Goal: Task Accomplishment & Management: Complete application form

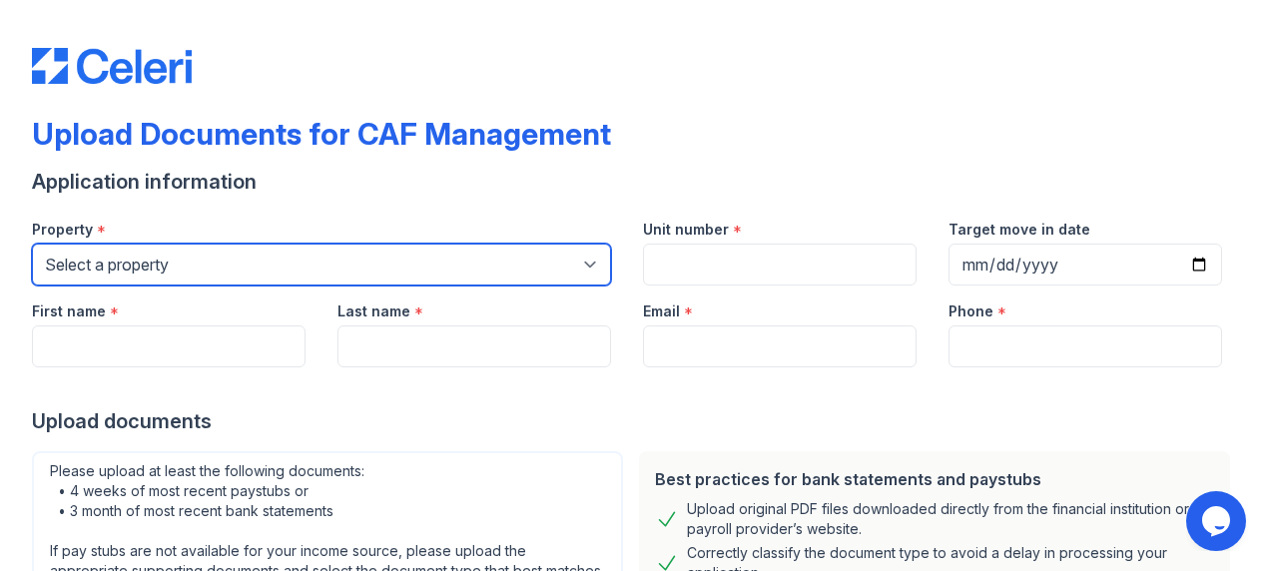
click at [468, 268] on select "Select a property [STREET_ADDRESS] Arioso Apartments [GEOGRAPHIC_DATA] Apartmen…" at bounding box center [321, 265] width 579 height 42
select select "4566"
click at [32, 244] on select "Select a property [STREET_ADDRESS] Arioso Apartments [GEOGRAPHIC_DATA] Apartmen…" at bounding box center [321, 265] width 579 height 42
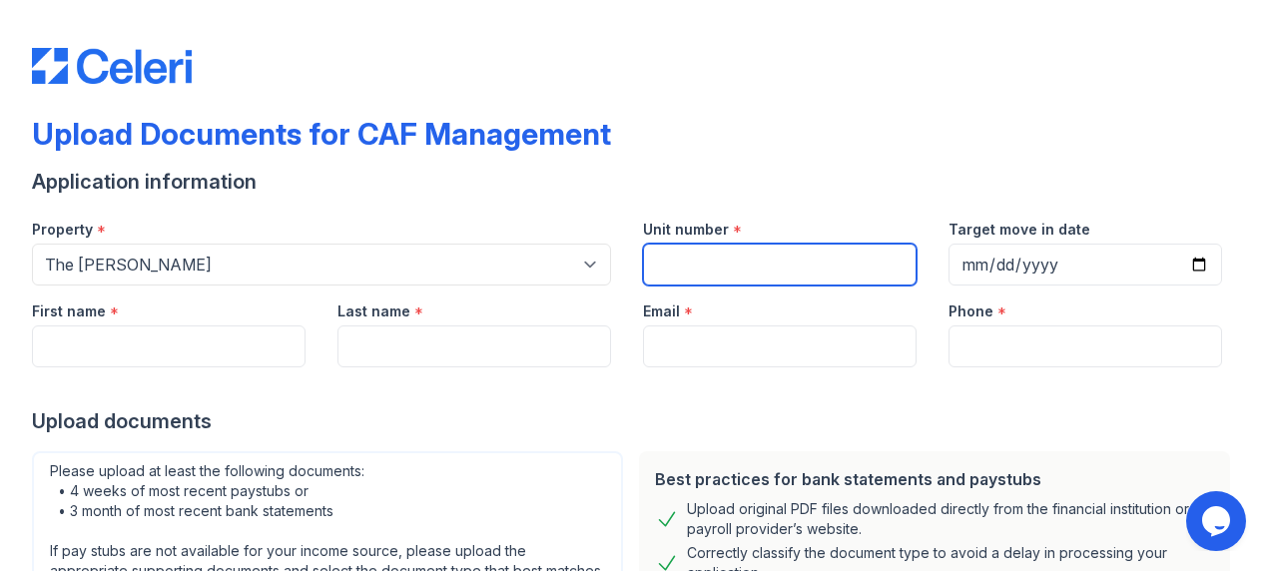
click at [734, 260] on input "Unit number" at bounding box center [780, 265] width 274 height 42
type input "000"
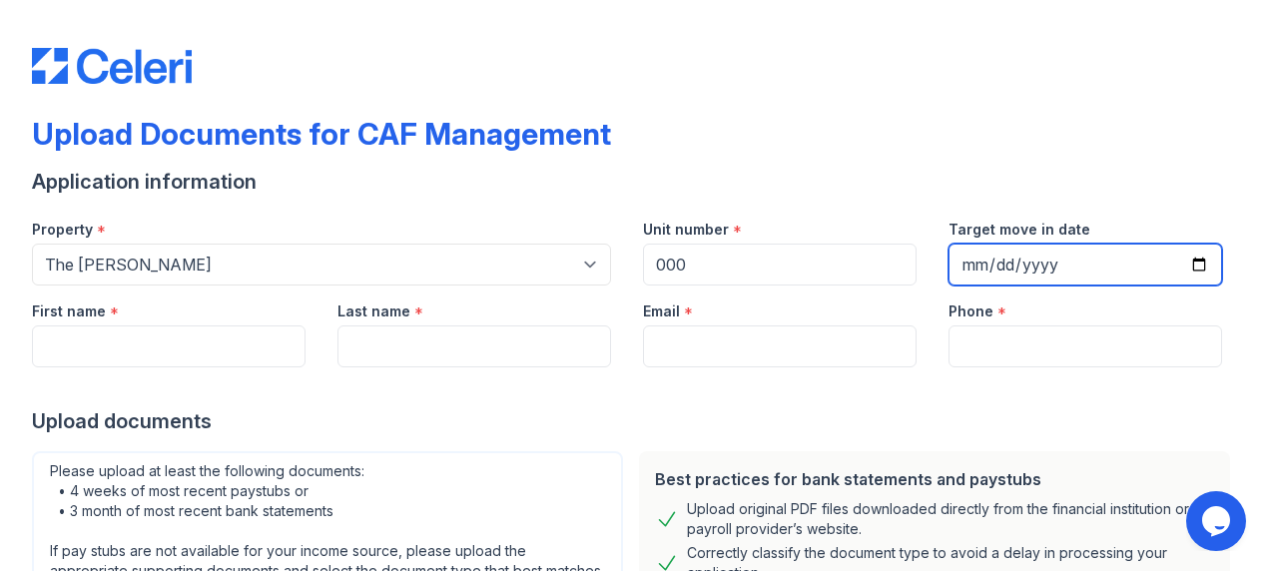
click at [1185, 260] on input "Target move in date" at bounding box center [1086, 265] width 274 height 42
type input "[DATE]"
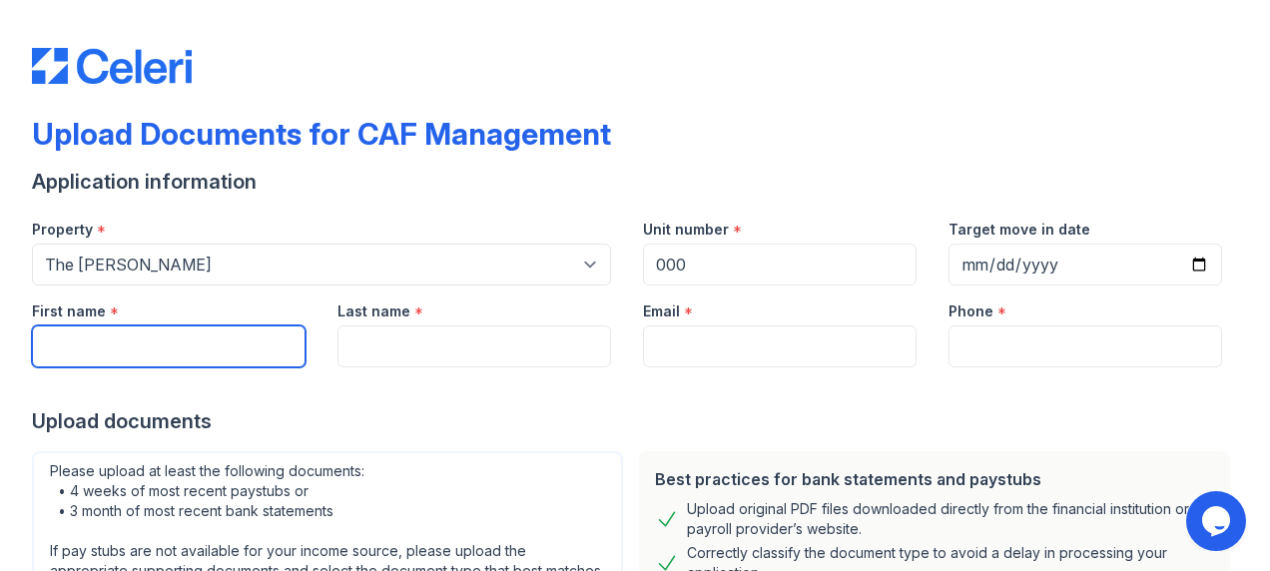
click at [155, 342] on input "First name" at bounding box center [169, 347] width 274 height 42
type input "[PERSON_NAME]"
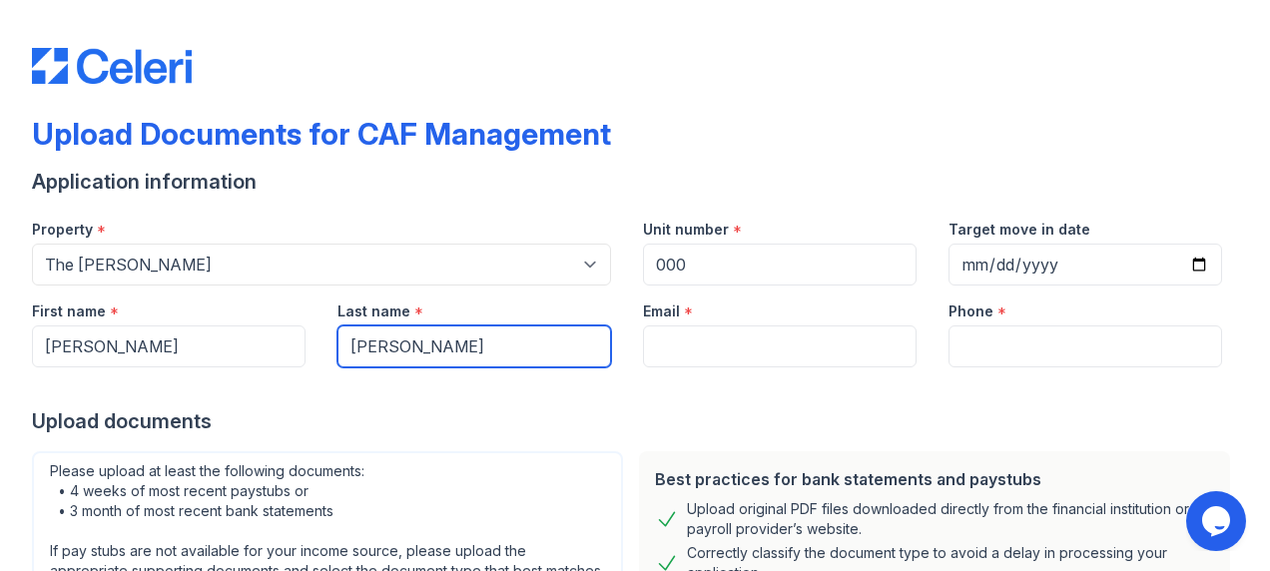
type input "[PERSON_NAME]"
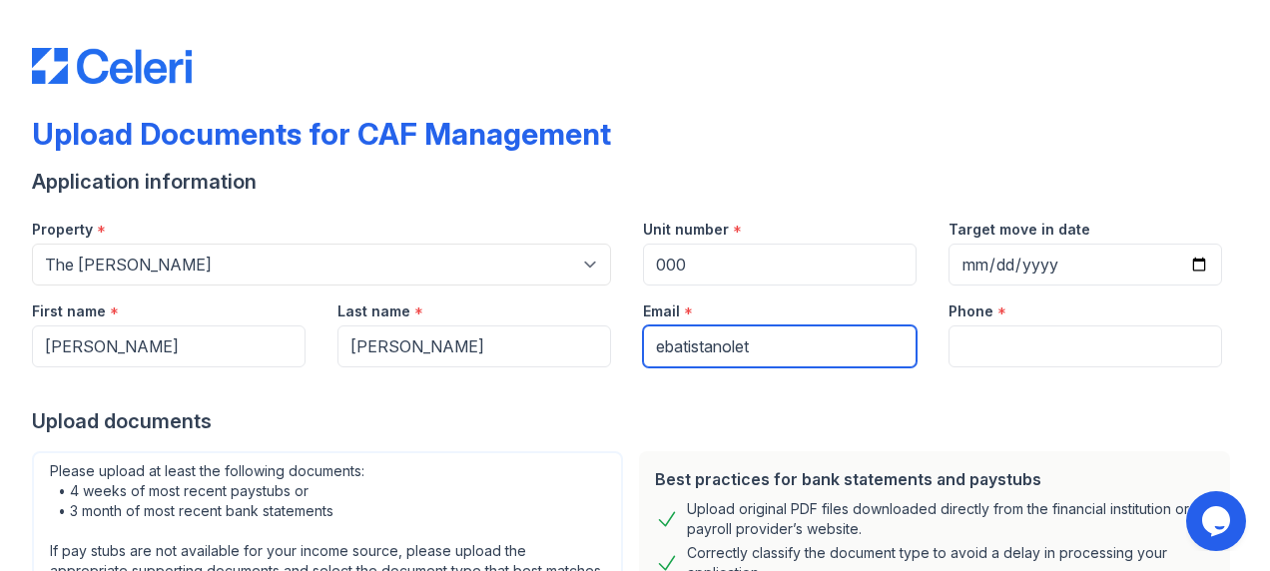
type input "[EMAIL_ADDRESS][DOMAIN_NAME]"
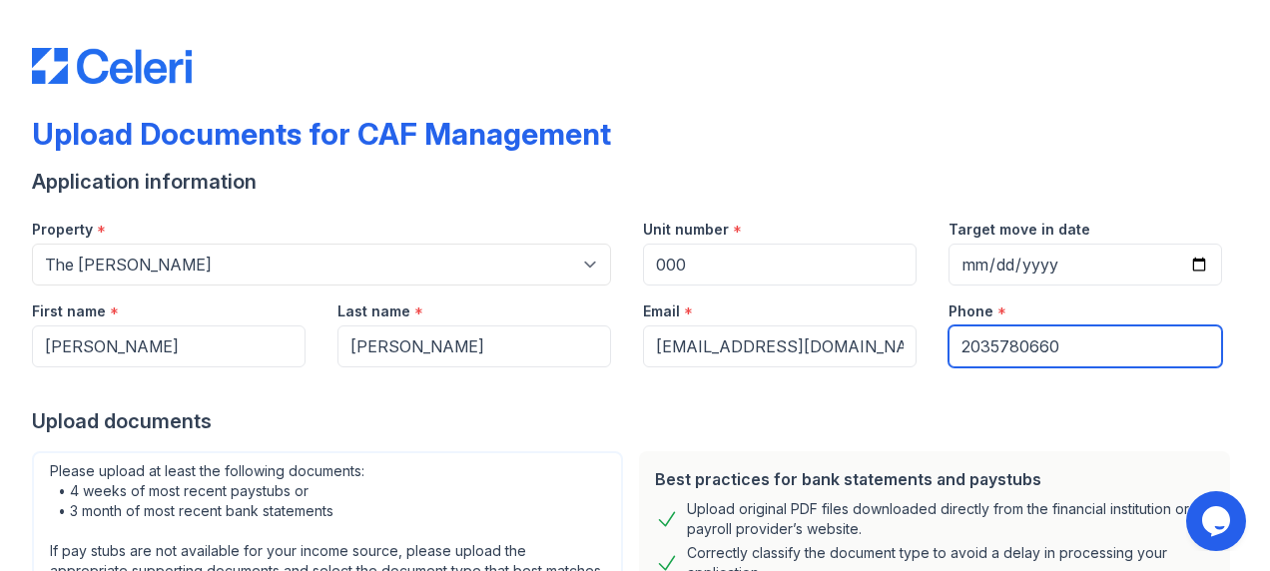
type input "2035780660"
click at [417, 375] on div at bounding box center [635, 388] width 1206 height 40
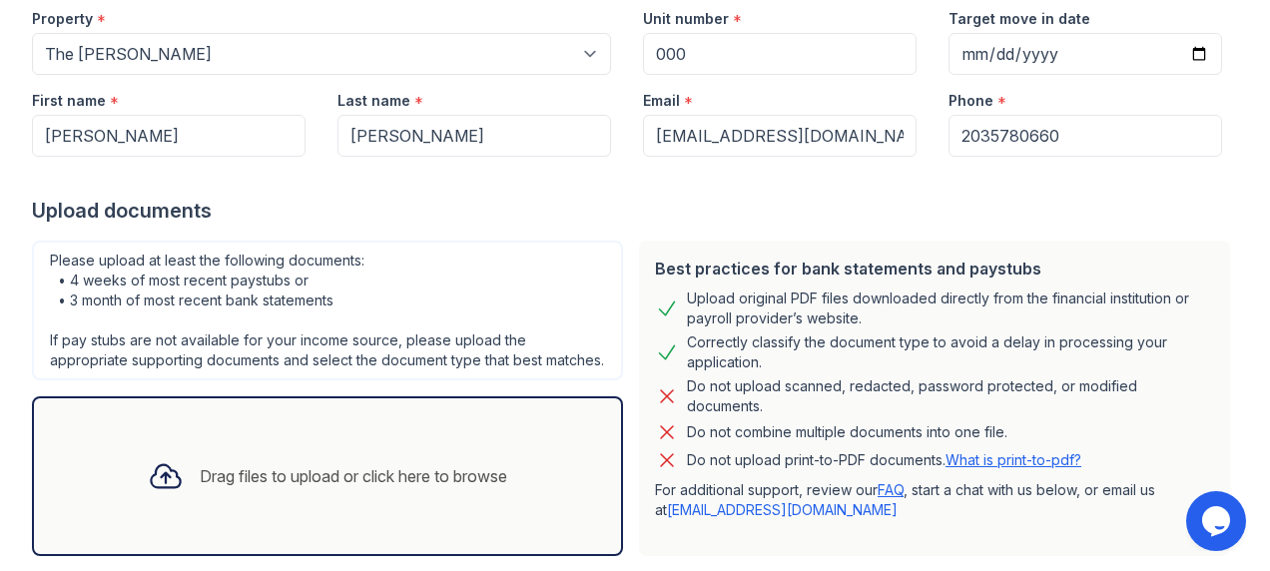
scroll to position [338, 0]
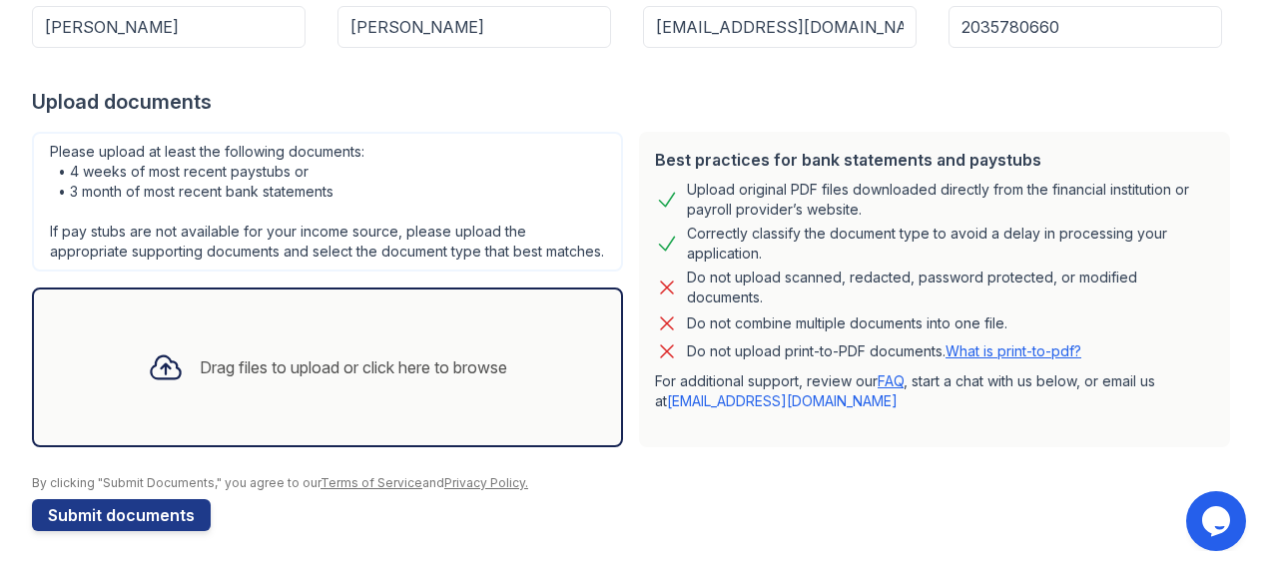
click at [215, 365] on div "Drag files to upload or click here to browse" at bounding box center [354, 368] width 308 height 24
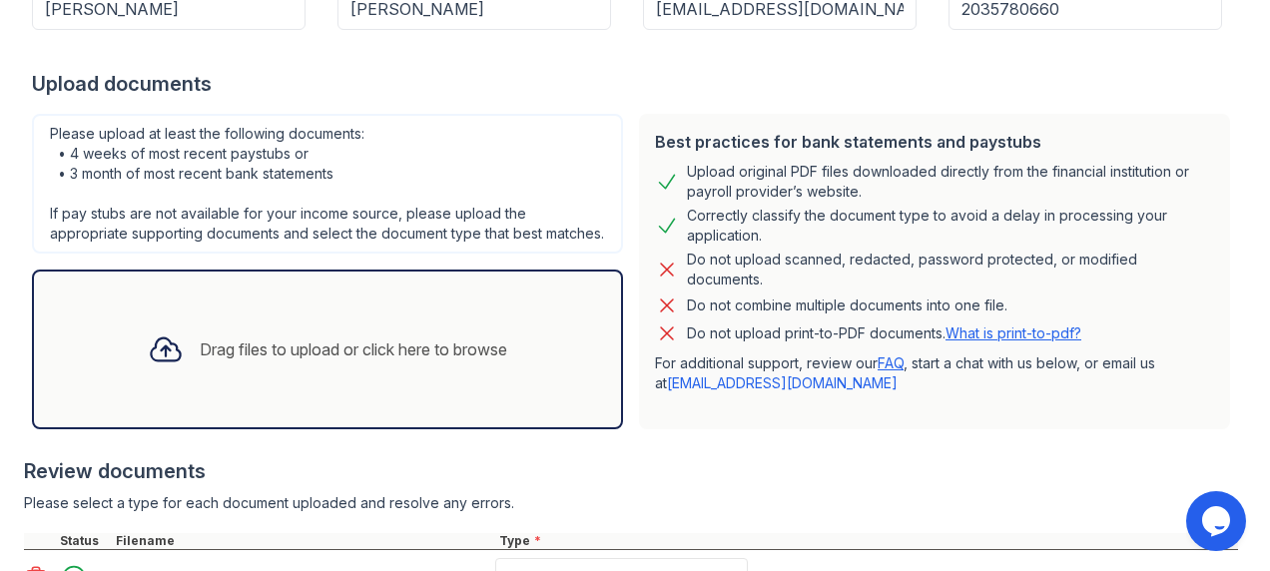
scroll to position [524, 0]
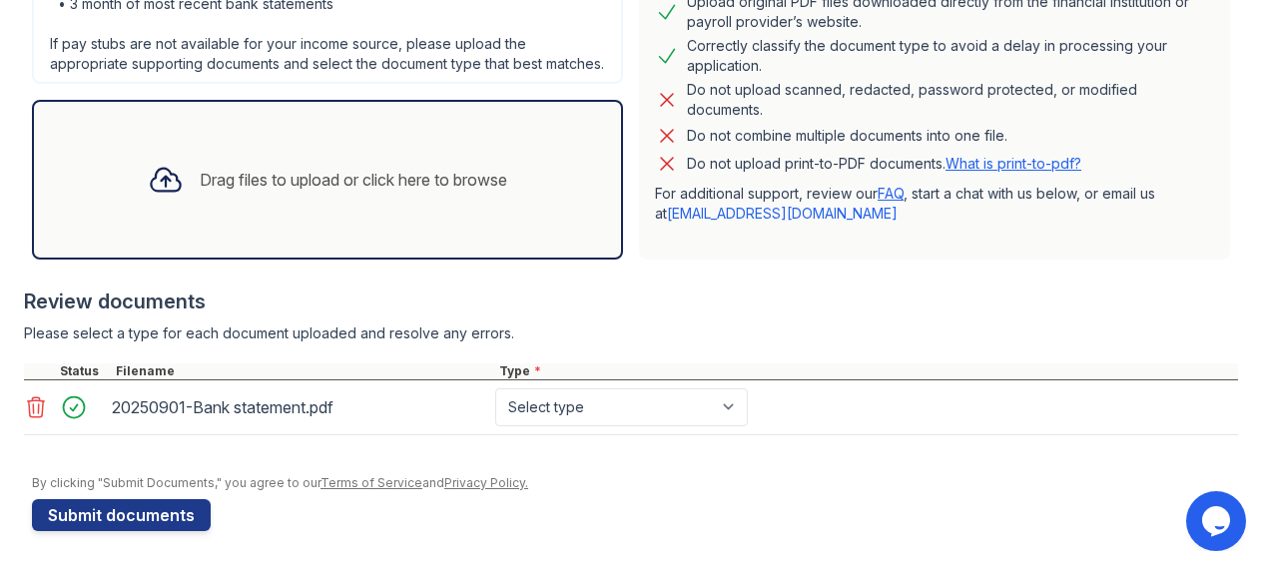
click at [216, 168] on div "Drag files to upload or click here to browse" at bounding box center [354, 180] width 308 height 24
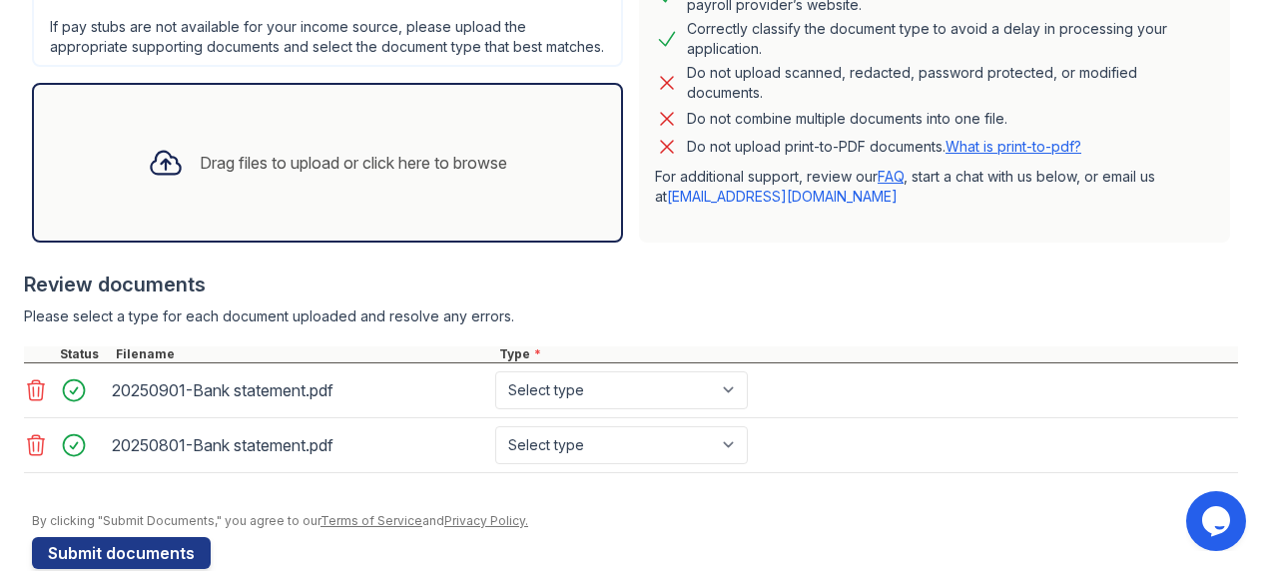
click at [206, 175] on div "Drag files to upload or click here to browse" at bounding box center [354, 163] width 308 height 24
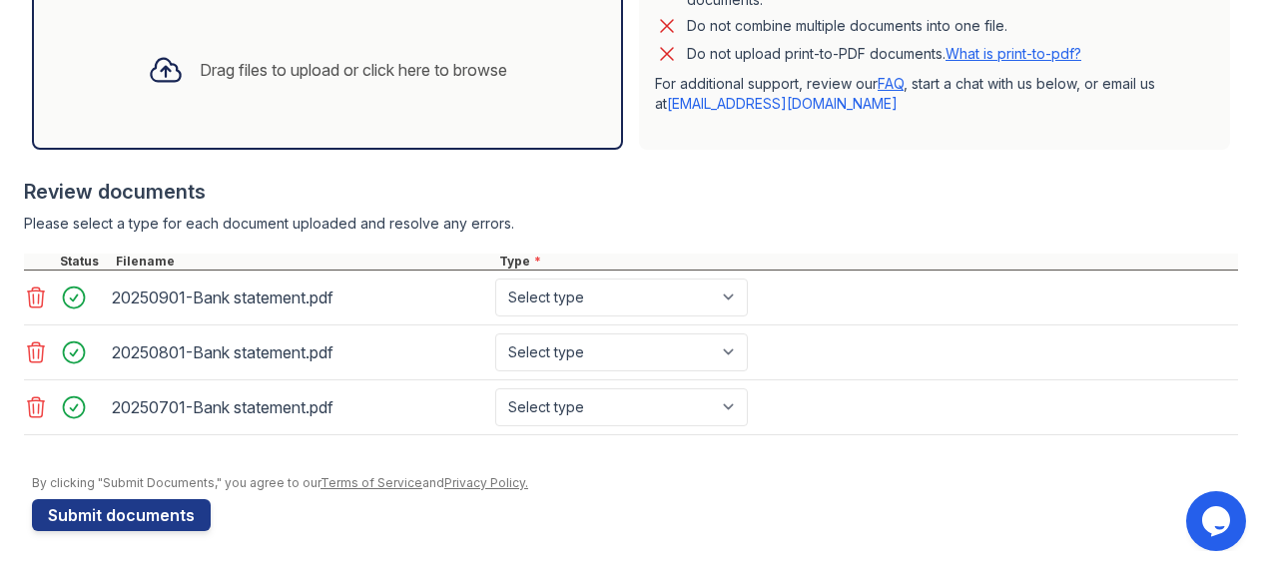
scroll to position [620, 0]
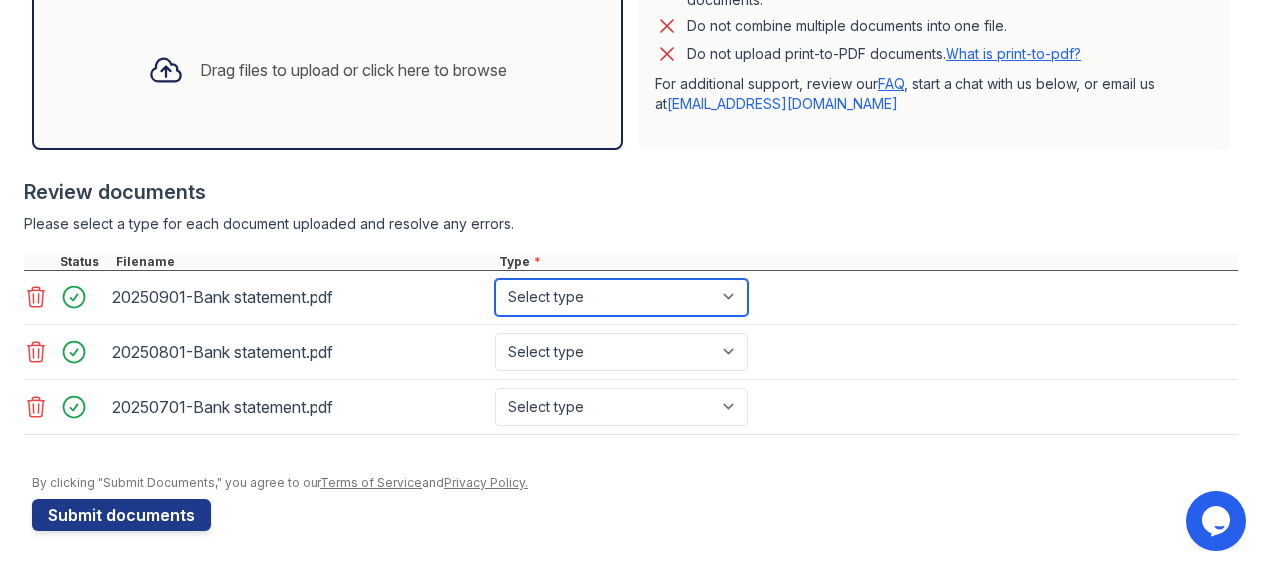
click at [616, 316] on select "Select type Paystub Bank Statement Offer Letter Tax Documents Benefit Award Let…" at bounding box center [621, 298] width 253 height 38
select select "bank_statement"
click at [495, 293] on select "Select type Paystub Bank Statement Offer Letter Tax Documents Benefit Award Let…" at bounding box center [621, 298] width 253 height 38
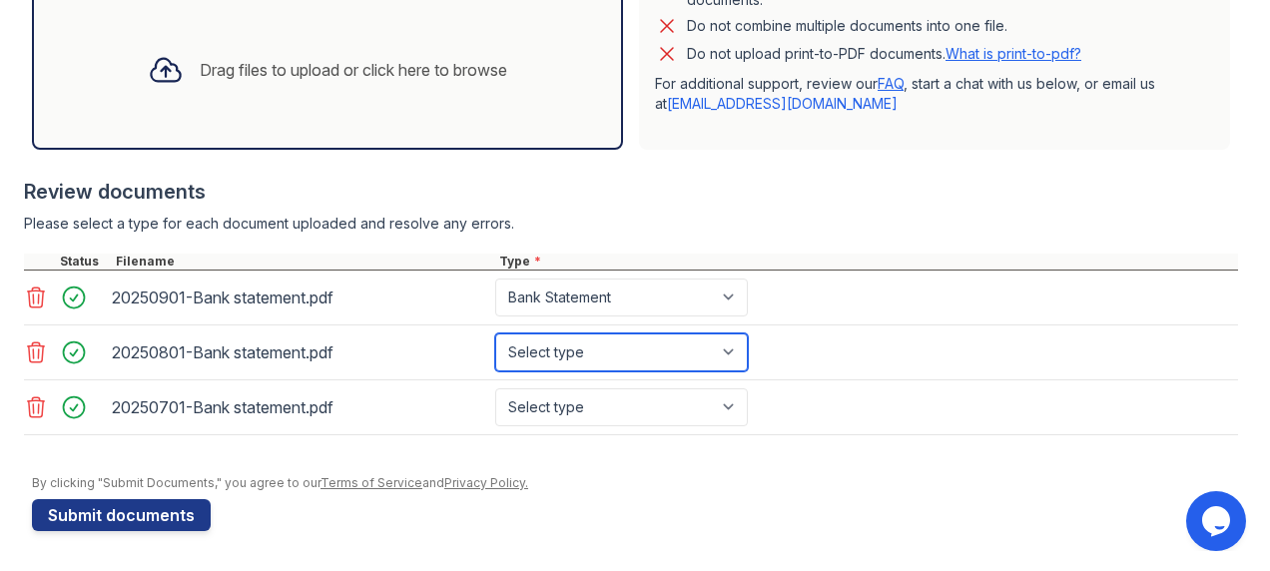
click at [625, 370] on select "Select type Paystub Bank Statement Offer Letter Tax Documents Benefit Award Let…" at bounding box center [621, 353] width 253 height 38
select select "bank_statement"
click at [495, 347] on select "Select type Paystub Bank Statement Offer Letter Tax Documents Benefit Award Let…" at bounding box center [621, 353] width 253 height 38
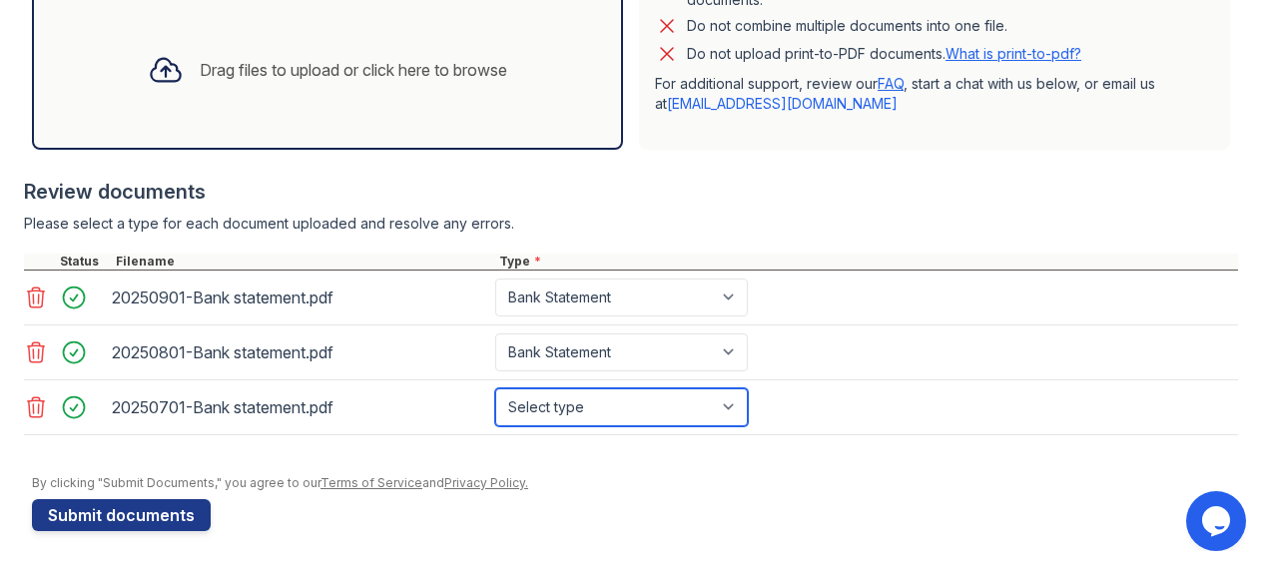
click at [661, 426] on select "Select type Paystub Bank Statement Offer Letter Tax Documents Benefit Award Let…" at bounding box center [621, 407] width 253 height 38
select select "bank_statement"
click at [495, 400] on select "Select type Paystub Bank Statement Offer Letter Tax Documents Benefit Award Let…" at bounding box center [621, 407] width 253 height 38
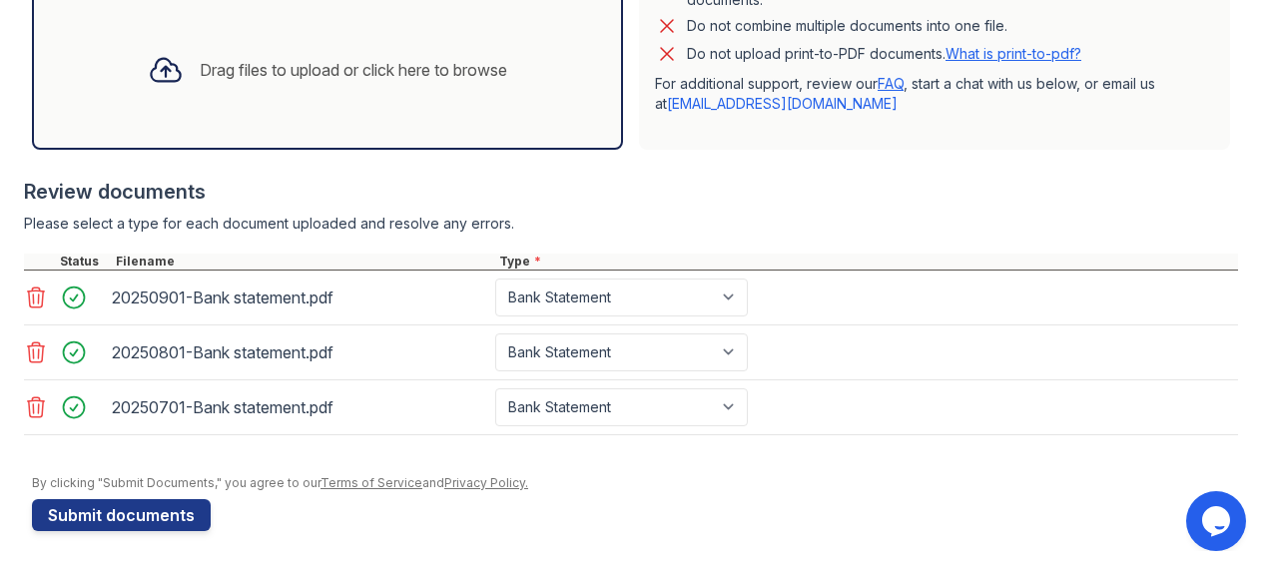
click at [299, 102] on div "Drag files to upload or click here to browse" at bounding box center [327, 70] width 391 height 68
click at [200, 82] on div "Drag files to upload or click here to browse" at bounding box center [354, 70] width 308 height 24
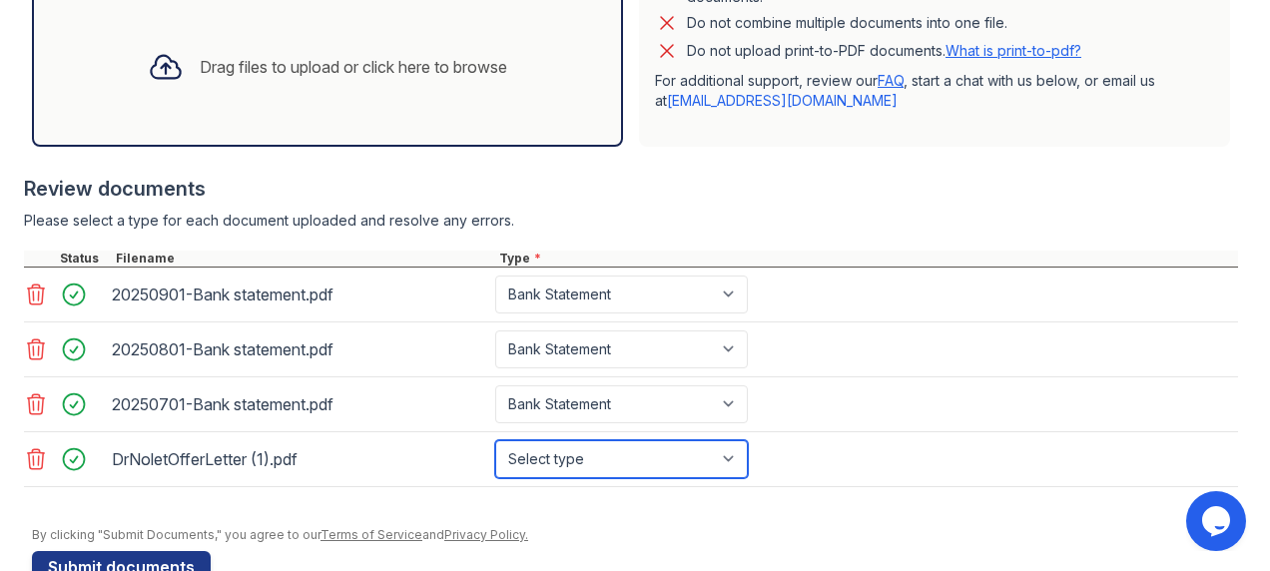
click at [705, 474] on select "Select type Paystub Bank Statement Offer Letter Tax Documents Benefit Award Let…" at bounding box center [621, 459] width 253 height 38
select select "offer_letter"
click at [495, 454] on select "Select type Paystub Bank Statement Offer Letter Tax Documents Benefit Award Let…" at bounding box center [621, 459] width 253 height 38
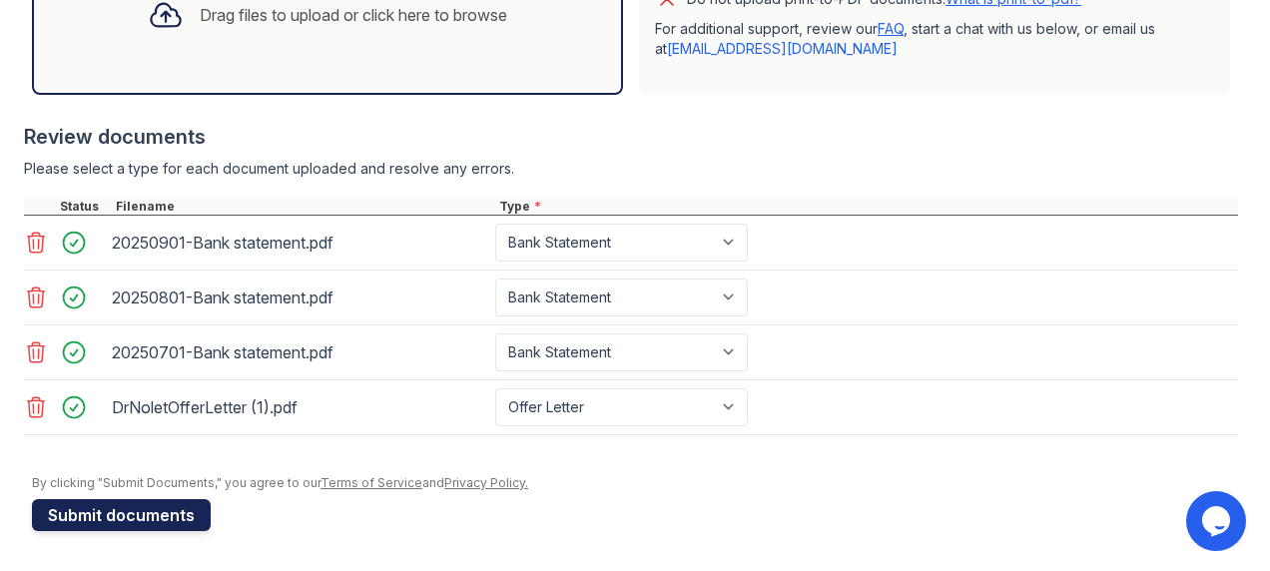
click at [158, 512] on button "Submit documents" at bounding box center [121, 515] width 179 height 32
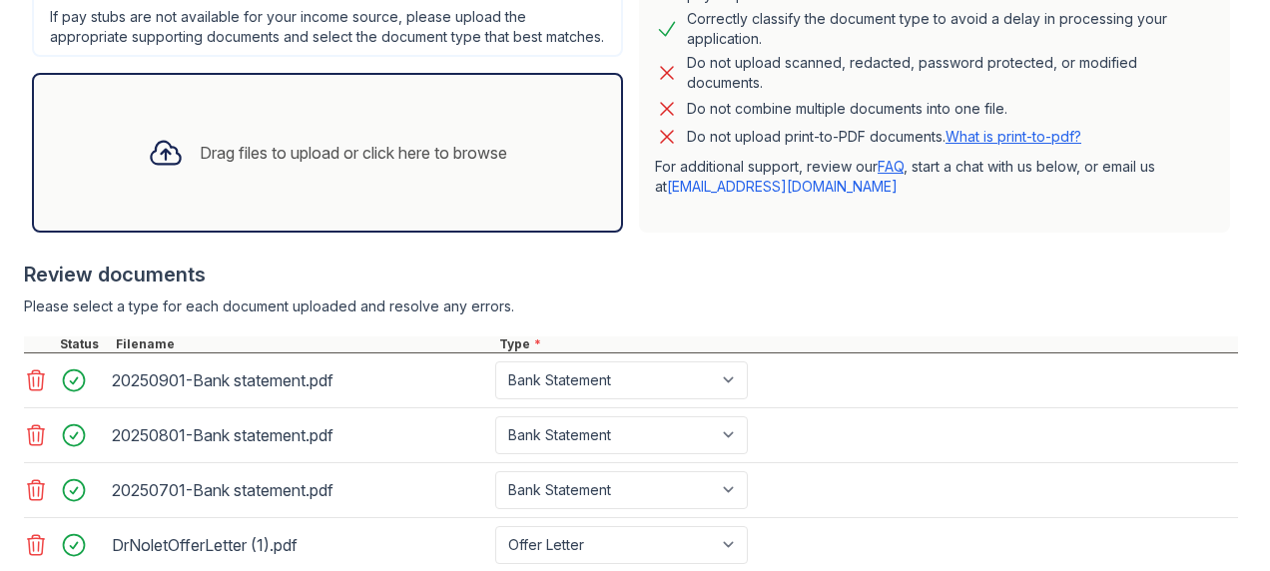
scroll to position [586, 0]
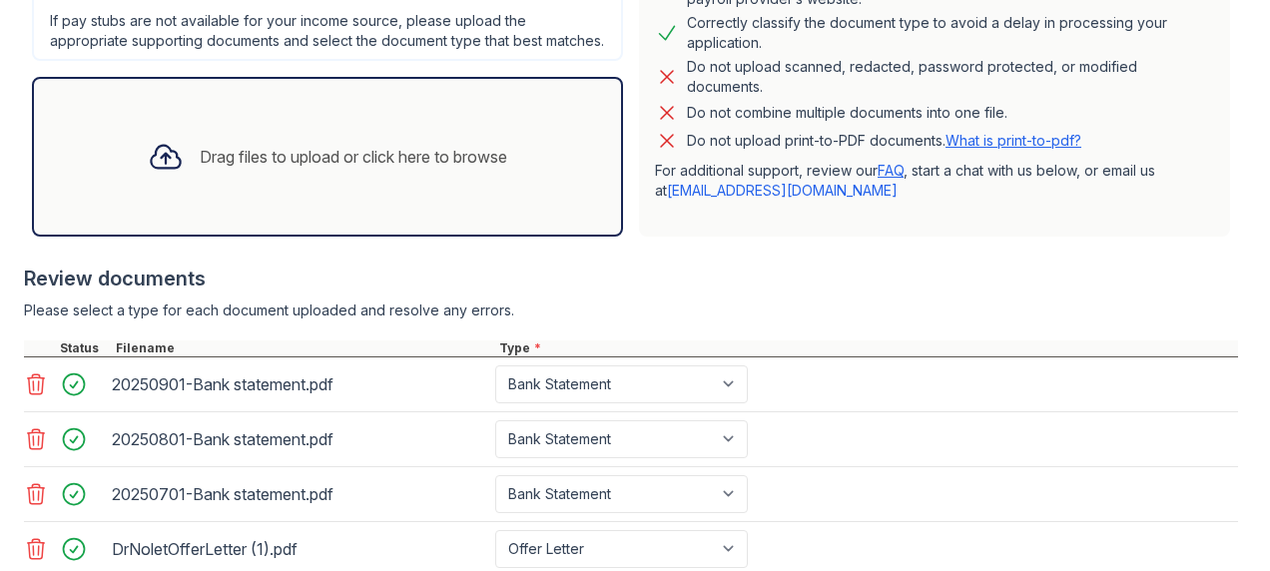
click at [218, 169] on div "Drag files to upload or click here to browse" at bounding box center [354, 157] width 308 height 24
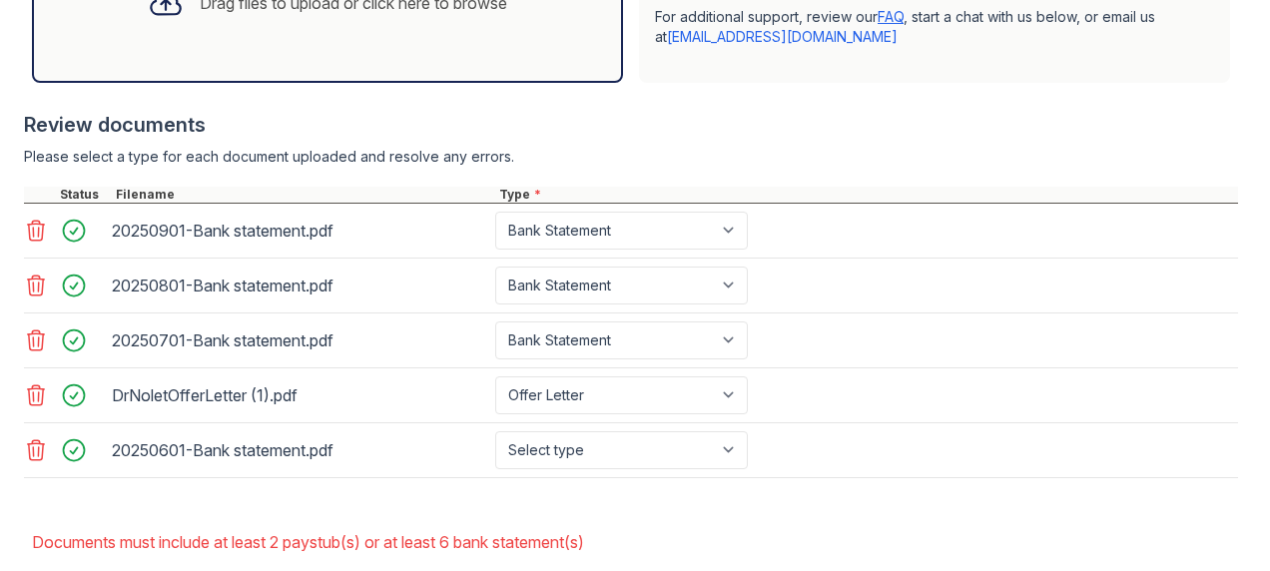
scroll to position [734, 0]
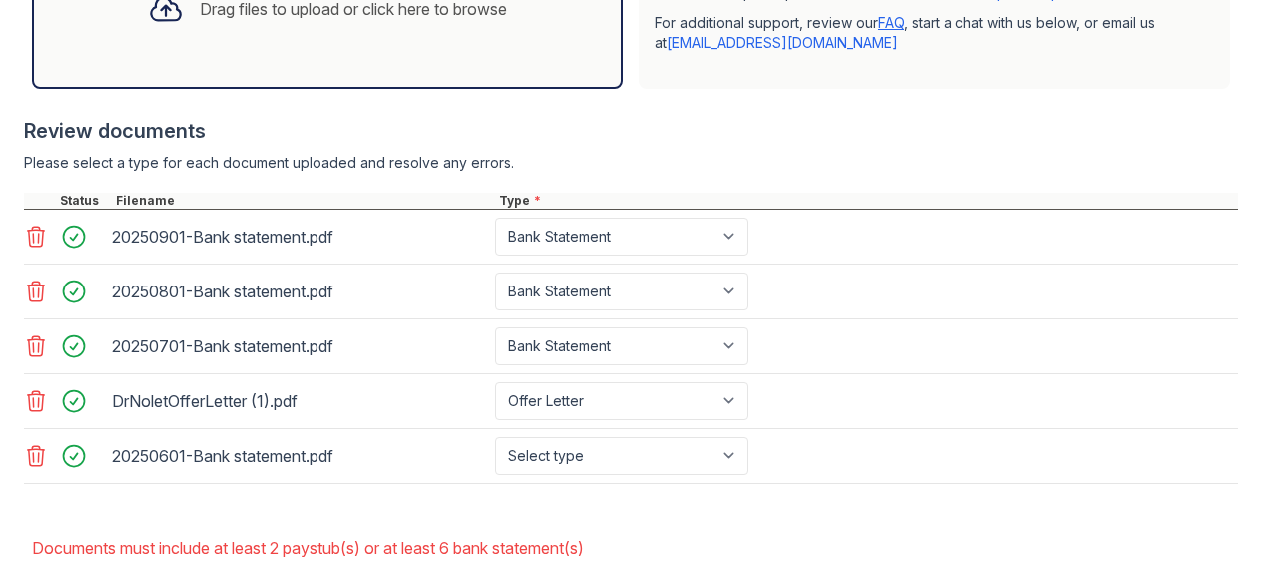
click at [316, 21] on div "Drag files to upload or click here to browse" at bounding box center [354, 9] width 308 height 24
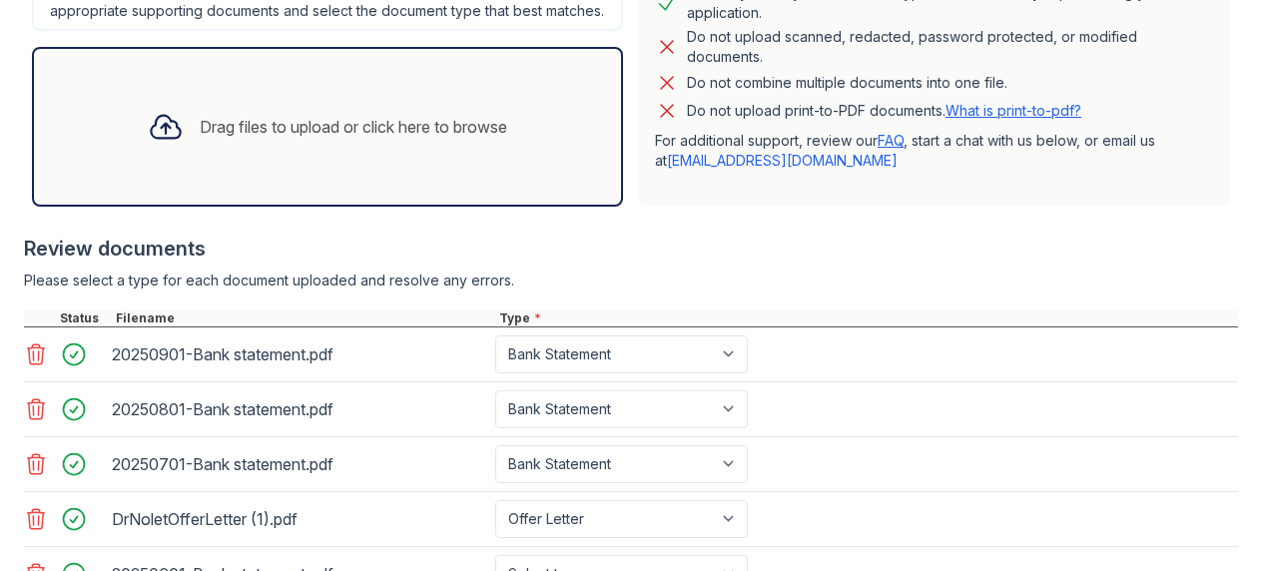
scroll to position [613, 0]
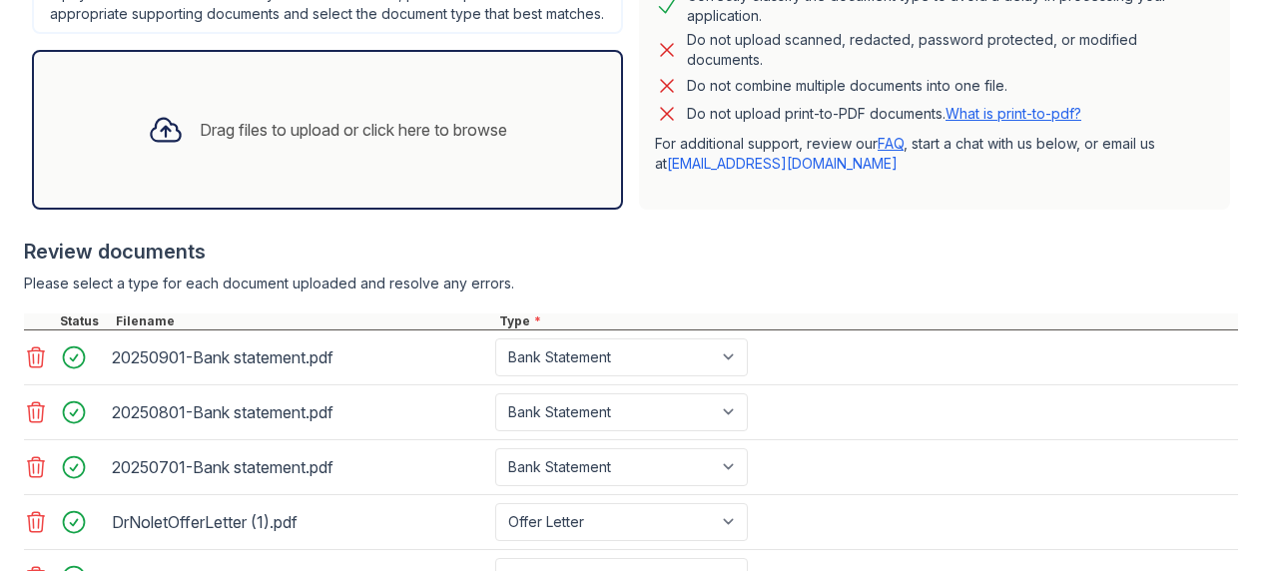
click at [378, 164] on div "Drag files to upload or click here to browse" at bounding box center [327, 130] width 391 height 68
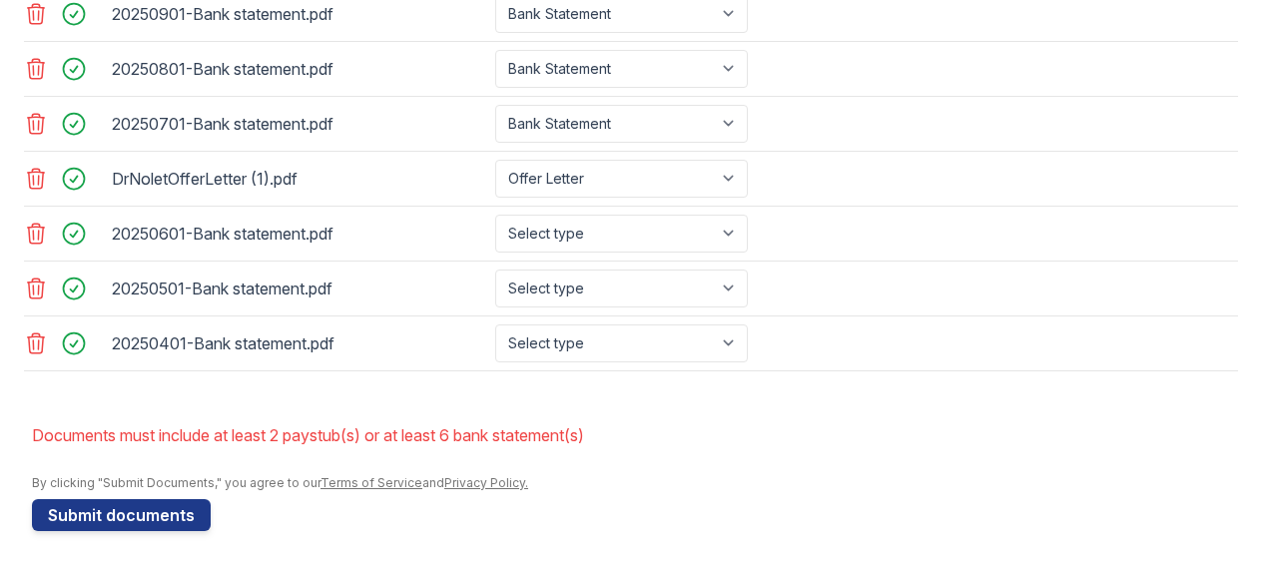
scroll to position [967, 0]
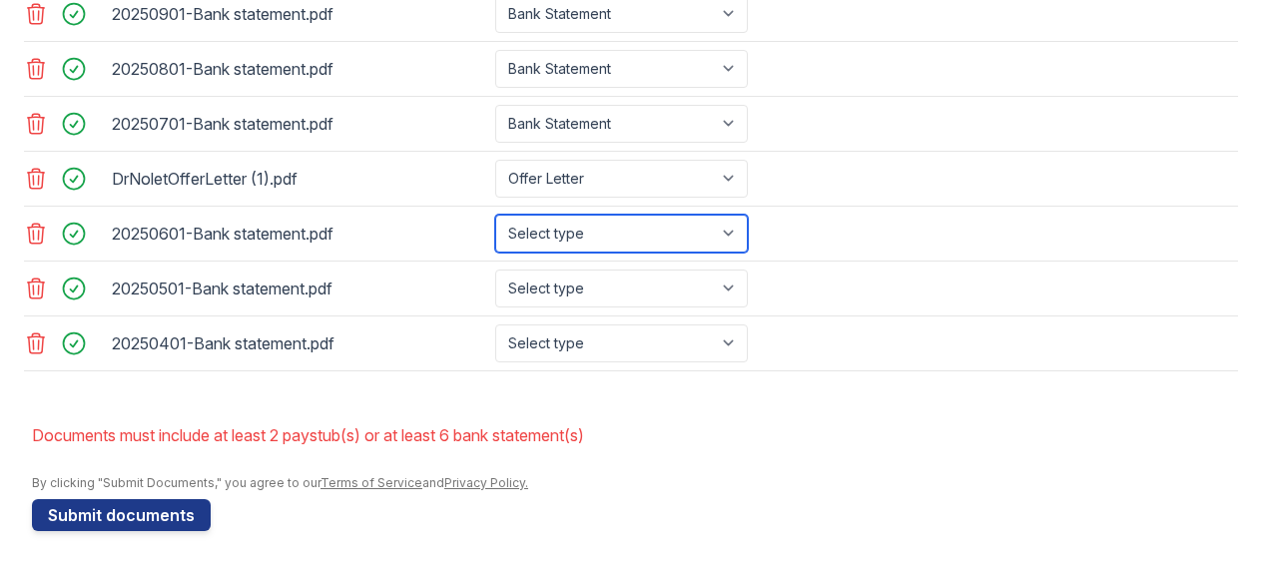
click at [632, 239] on select "Select type Paystub Bank Statement Offer Letter Tax Documents Benefit Award Let…" at bounding box center [621, 234] width 253 height 38
select select "bank_statement"
click at [495, 218] on select "Select type Paystub Bank Statement Offer Letter Tax Documents Benefit Award Let…" at bounding box center [621, 234] width 253 height 38
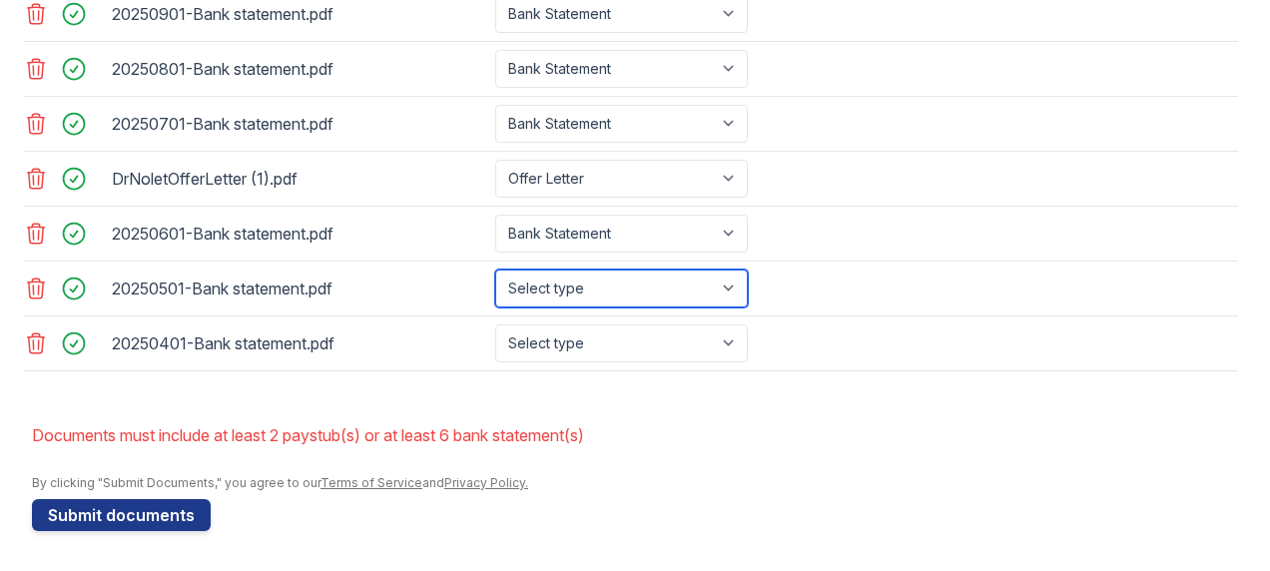
click at [638, 285] on select "Select type Paystub Bank Statement Offer Letter Tax Documents Benefit Award Let…" at bounding box center [621, 289] width 253 height 38
select select "bank_statement"
click at [495, 272] on select "Select type Paystub Bank Statement Offer Letter Tax Documents Benefit Award Let…" at bounding box center [621, 289] width 253 height 38
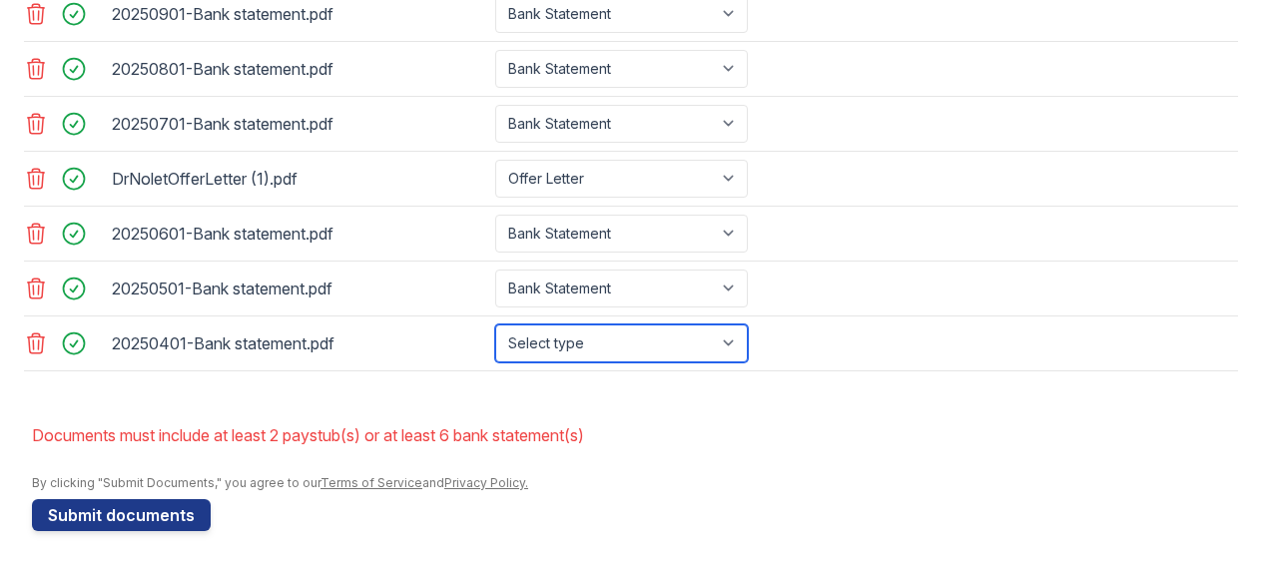
click at [630, 346] on select "Select type Paystub Bank Statement Offer Letter Tax Documents Benefit Award Let…" at bounding box center [621, 344] width 253 height 38
select select "bank_statement"
click at [495, 326] on select "Select type Paystub Bank Statement Offer Letter Tax Documents Benefit Award Let…" at bounding box center [621, 344] width 253 height 38
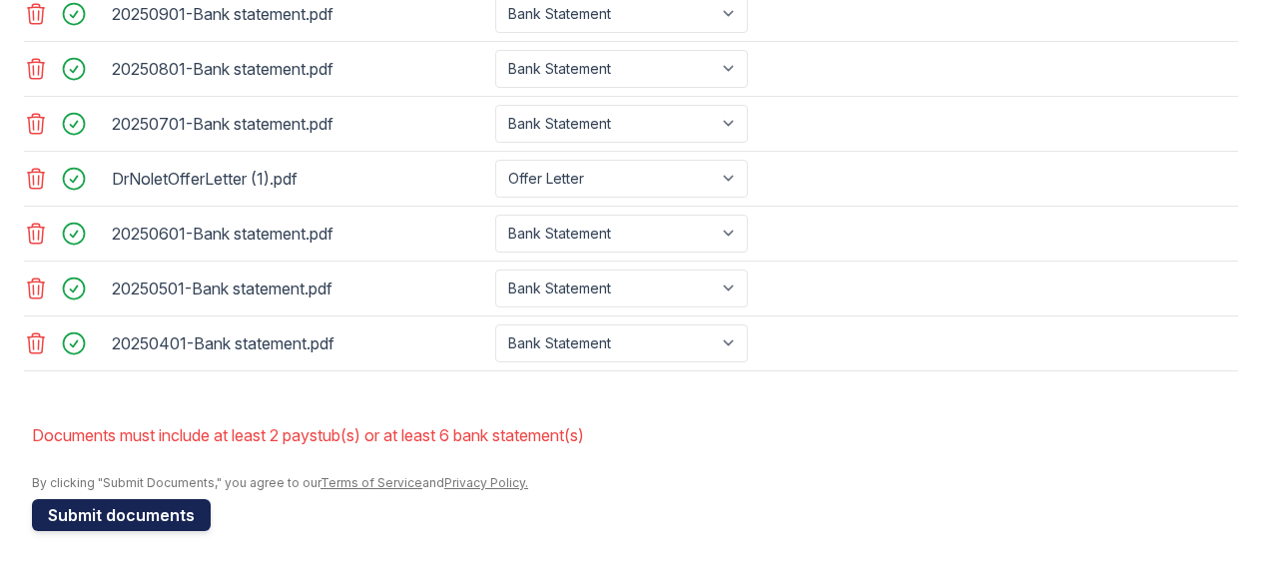
click at [173, 511] on button "Submit documents" at bounding box center [121, 515] width 179 height 32
